Goal: Information Seeking & Learning: Learn about a topic

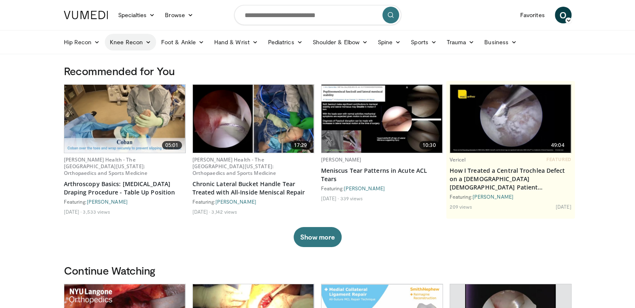
click at [136, 41] on link "Knee Recon" at bounding box center [130, 42] width 51 height 17
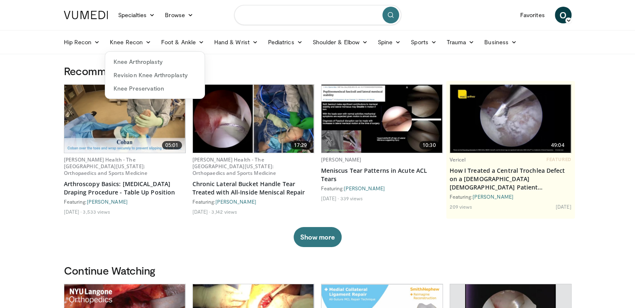
click at [257, 15] on input "Search topics, interventions" at bounding box center [317, 15] width 167 height 20
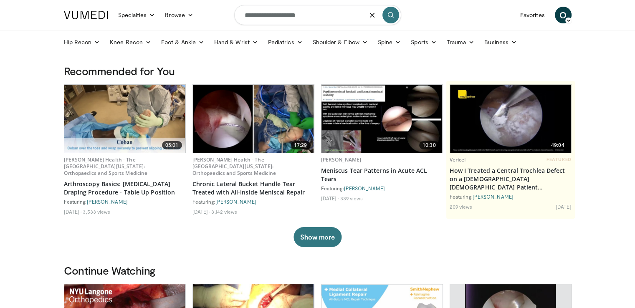
type input "**********"
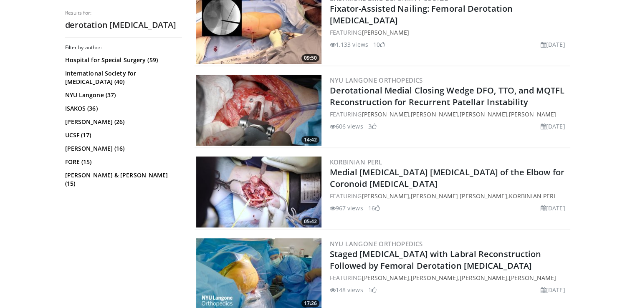
scroll to position [209, 0]
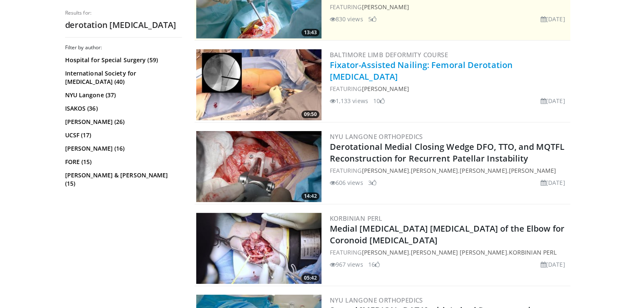
click at [362, 67] on link "Fixator-Assisted Nailing: Femoral Derotation Osteotomy" at bounding box center [421, 70] width 183 height 23
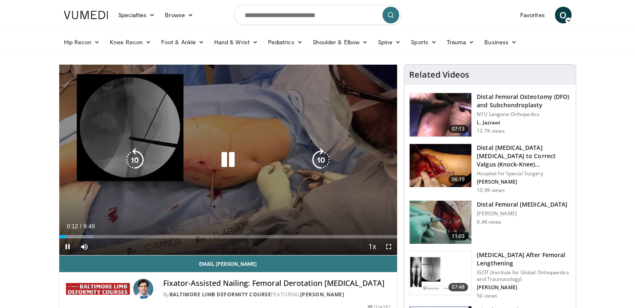
click at [234, 160] on icon "Video Player" at bounding box center [227, 159] width 23 height 23
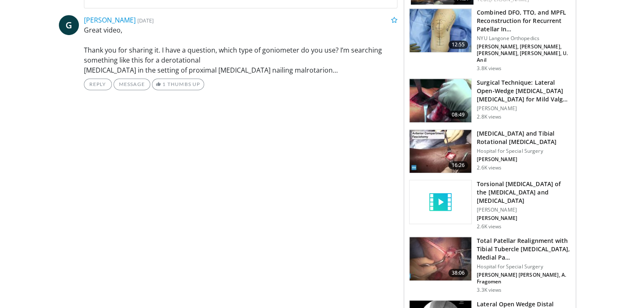
scroll to position [417, 0]
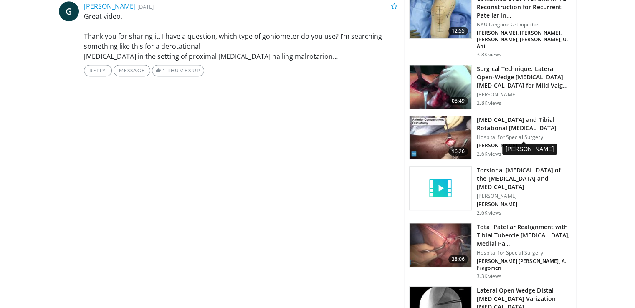
click at [489, 142] on p "R. Rozbruch" at bounding box center [523, 145] width 94 height 7
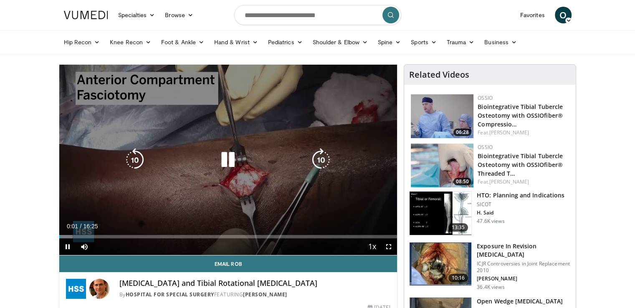
click at [224, 160] on icon "Video Player" at bounding box center [227, 159] width 23 height 23
click at [187, 217] on div "10 seconds Tap to unmute" at bounding box center [228, 160] width 338 height 190
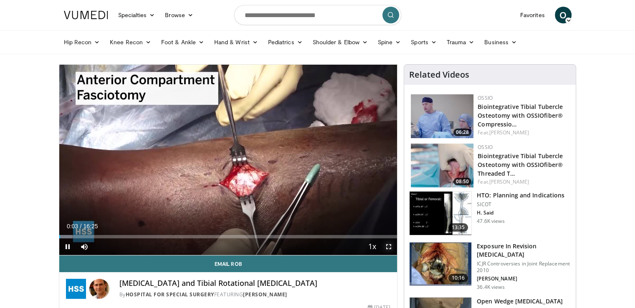
click at [388, 245] on span "Video Player" at bounding box center [388, 246] width 17 height 17
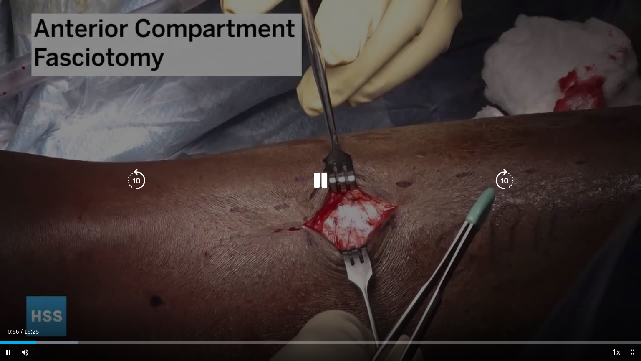
click at [403, 269] on div "10 seconds Tap to unmute" at bounding box center [320, 180] width 641 height 360
click at [461, 255] on div "10 seconds Tap to unmute" at bounding box center [320, 180] width 641 height 360
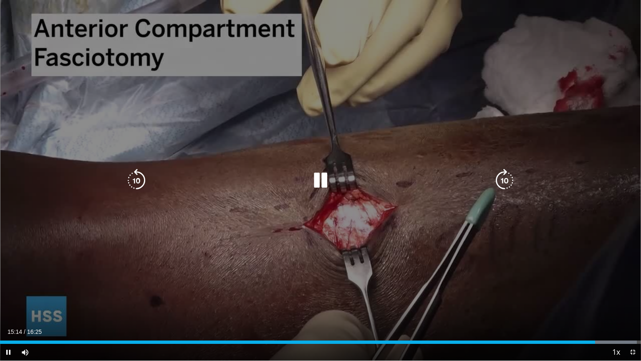
click at [334, 233] on div "10 seconds Tap to unmute" at bounding box center [320, 180] width 641 height 360
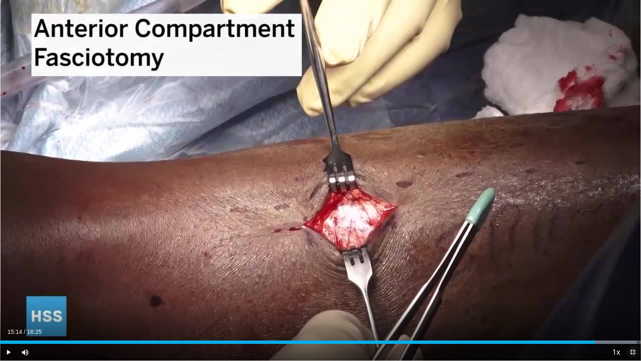
click at [633, 308] on span "Video Player" at bounding box center [632, 351] width 17 height 17
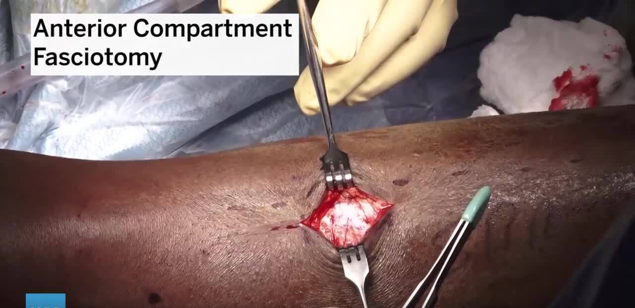
scroll to position [83, 0]
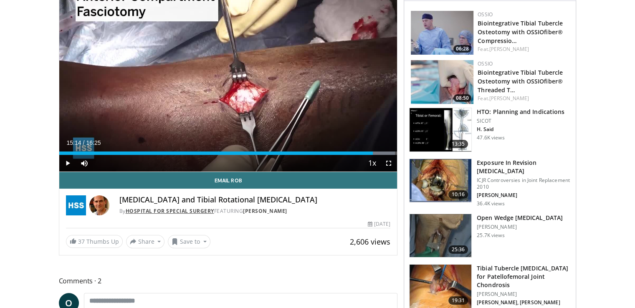
click at [152, 212] on link "Hospital for Special Surgery" at bounding box center [170, 210] width 88 height 7
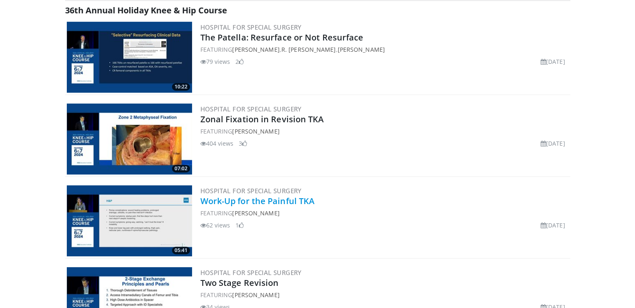
scroll to position [417, 0]
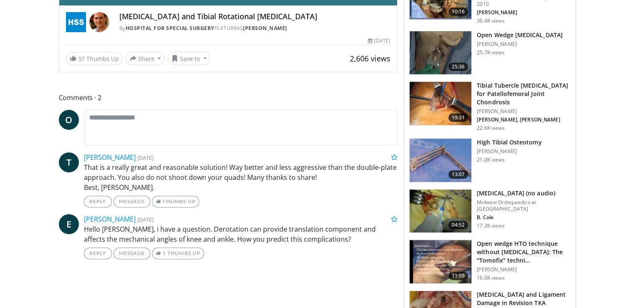
scroll to position [83, 0]
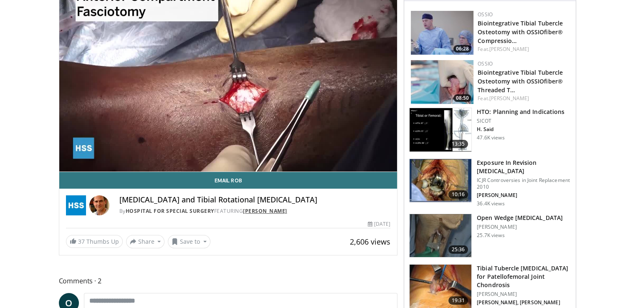
click at [260, 211] on link "[PERSON_NAME]" at bounding box center [265, 210] width 44 height 7
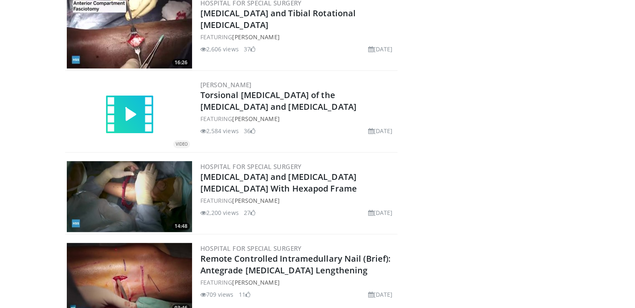
scroll to position [292, 0]
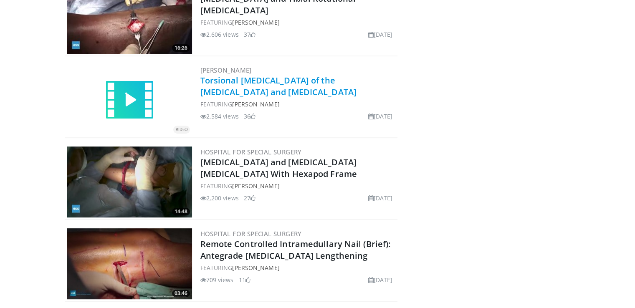
click at [255, 80] on link "Torsional [MEDICAL_DATA] of the [MEDICAL_DATA] and [MEDICAL_DATA]" at bounding box center [278, 86] width 156 height 23
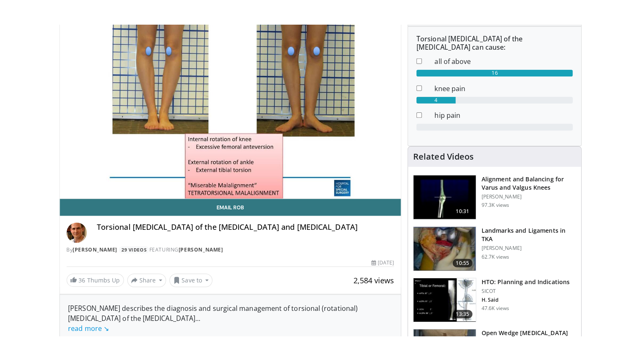
scroll to position [83, 0]
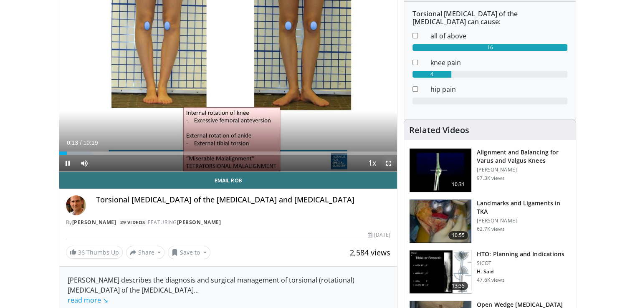
click at [389, 162] on span "Video Player" at bounding box center [388, 163] width 17 height 17
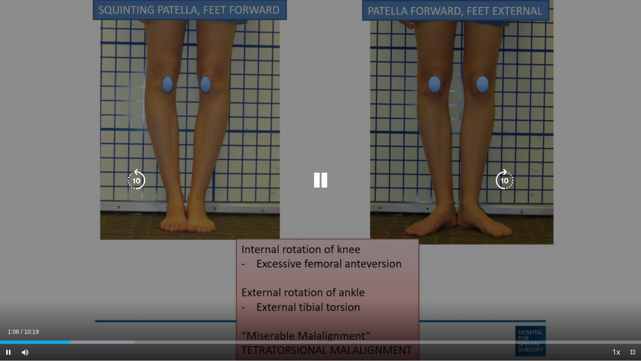
click at [338, 255] on div "10 seconds Tap to unmute" at bounding box center [320, 180] width 641 height 360
click at [142, 181] on icon "Video Player" at bounding box center [136, 180] width 23 height 23
click at [319, 176] on icon "Video Player" at bounding box center [320, 180] width 23 height 23
click at [137, 183] on icon "Video Player" at bounding box center [136, 180] width 23 height 23
click at [315, 178] on icon "Video Player" at bounding box center [320, 180] width 23 height 23
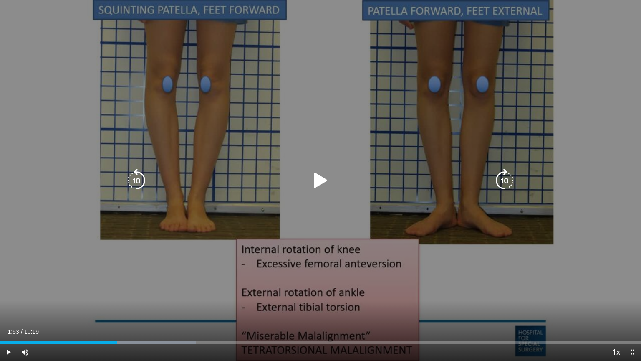
click at [321, 177] on icon "Video Player" at bounding box center [320, 180] width 23 height 23
click at [320, 179] on icon "Video Player" at bounding box center [320, 180] width 23 height 23
click at [140, 184] on icon "Video Player" at bounding box center [136, 180] width 23 height 23
click at [140, 183] on icon "Video Player" at bounding box center [136, 180] width 23 height 23
click at [319, 183] on icon "Video Player" at bounding box center [320, 180] width 23 height 23
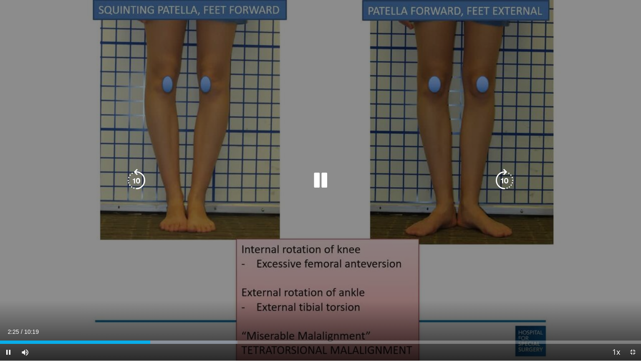
click at [140, 181] on icon "Video Player" at bounding box center [136, 180] width 23 height 23
click at [315, 182] on icon "Video Player" at bounding box center [320, 180] width 23 height 23
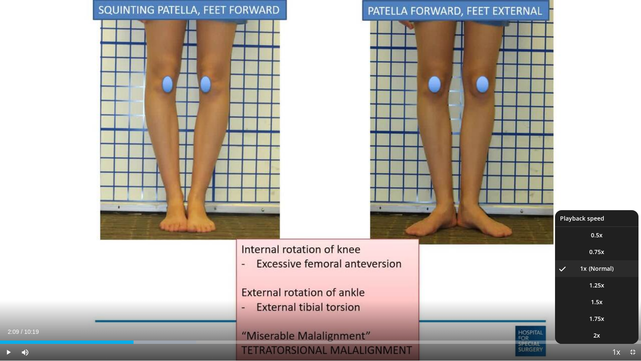
click at [617, 308] on span "Video Player" at bounding box center [616, 352] width 12 height 17
click at [598, 304] on span "1.5x" at bounding box center [597, 301] width 12 height 8
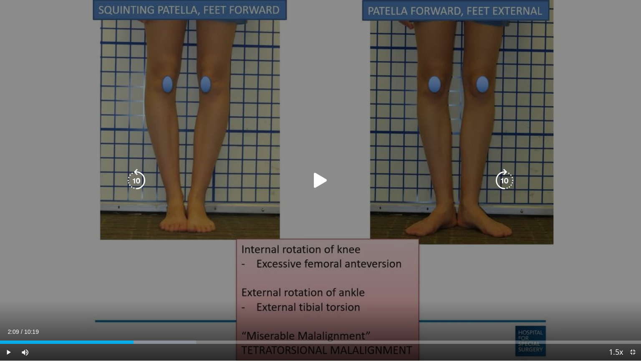
click at [320, 180] on icon "Video Player" at bounding box center [320, 180] width 23 height 23
click at [319, 182] on icon "Video Player" at bounding box center [320, 180] width 23 height 23
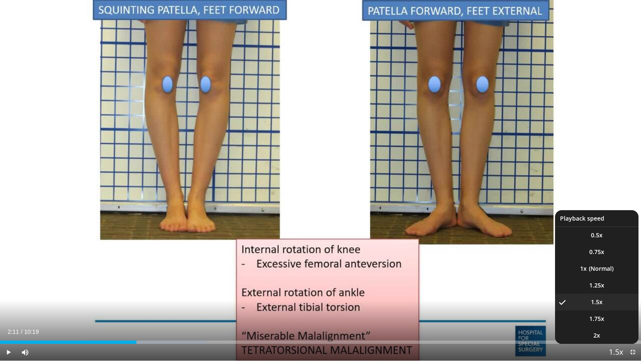
click at [619, 308] on span "Video Player" at bounding box center [616, 352] width 12 height 17
click at [590, 255] on span "0.75x" at bounding box center [596, 251] width 15 height 8
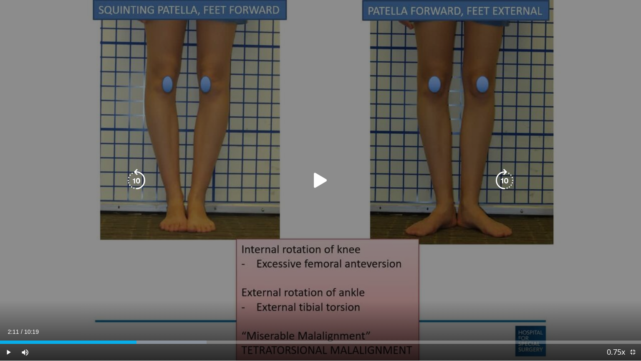
click at [321, 182] on icon "Video Player" at bounding box center [320, 180] width 23 height 23
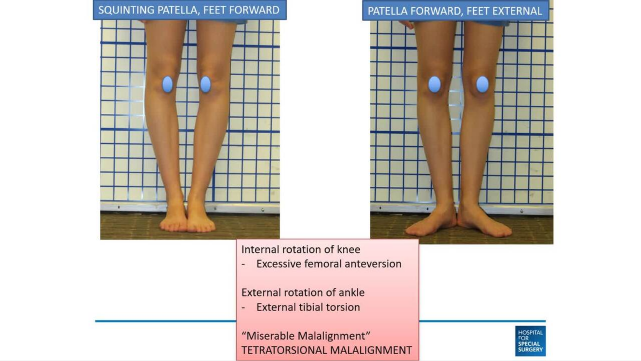
click at [324, 195] on div "20 seconds Tap to unmute" at bounding box center [320, 180] width 641 height 360
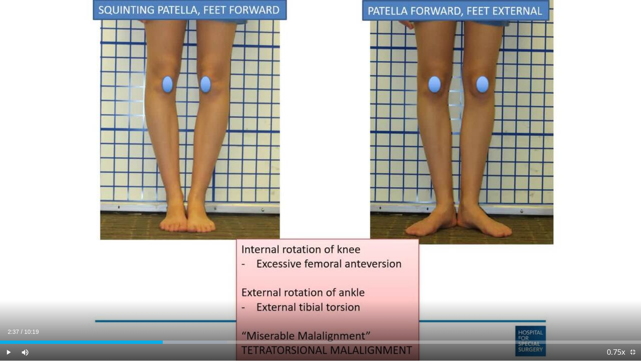
click at [324, 195] on div "20 seconds Tap to unmute" at bounding box center [320, 180] width 641 height 360
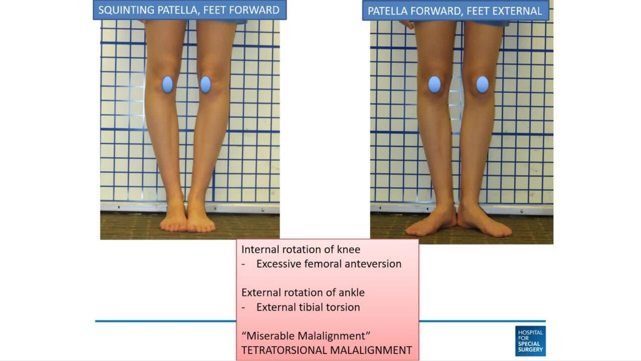
click at [324, 195] on div "20 seconds Tap to unmute" at bounding box center [320, 180] width 641 height 360
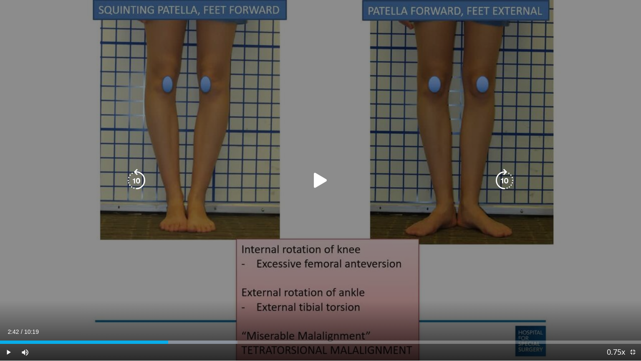
click at [320, 176] on icon "Video Player" at bounding box center [320, 180] width 23 height 23
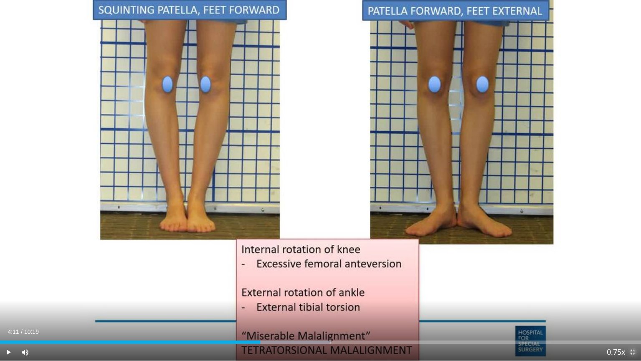
click at [633, 308] on span "Video Player" at bounding box center [632, 351] width 17 height 17
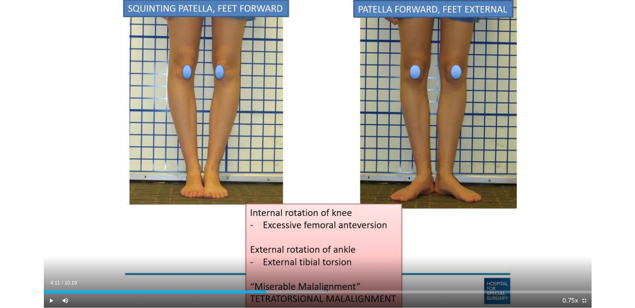
scroll to position [274, 0]
